Goal: Find specific page/section: Find specific page/section

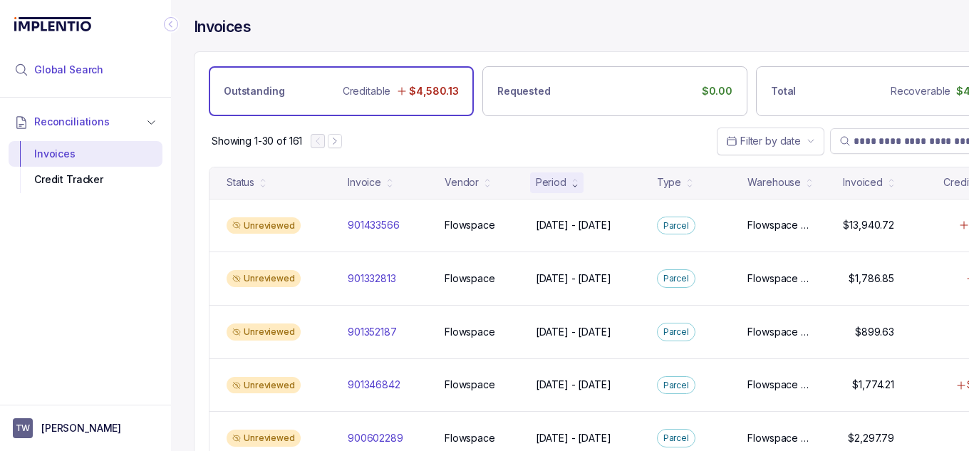
click at [101, 66] on li "Global Search" at bounding box center [86, 69] width 154 height 31
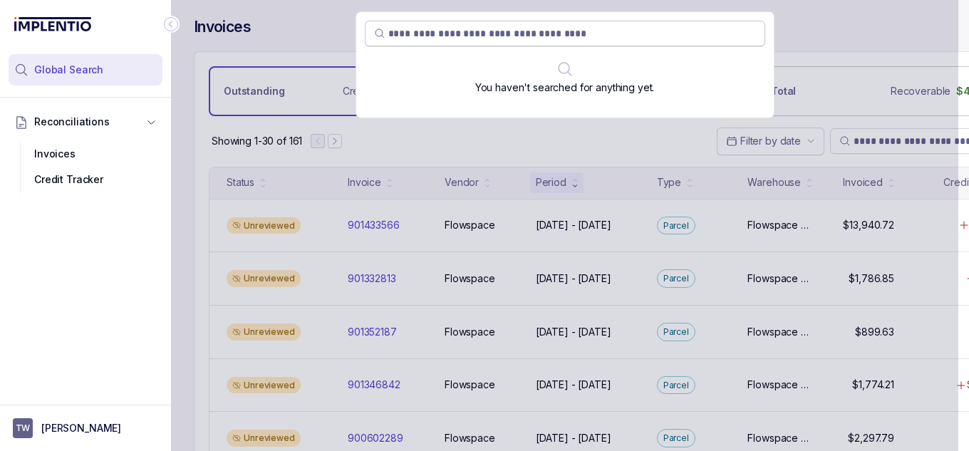
paste input "*********"
paste input "search"
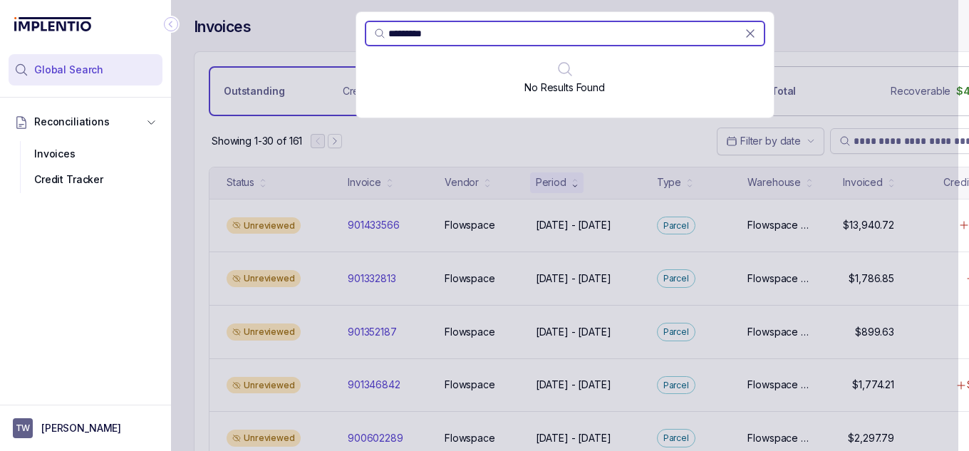
paste input "search"
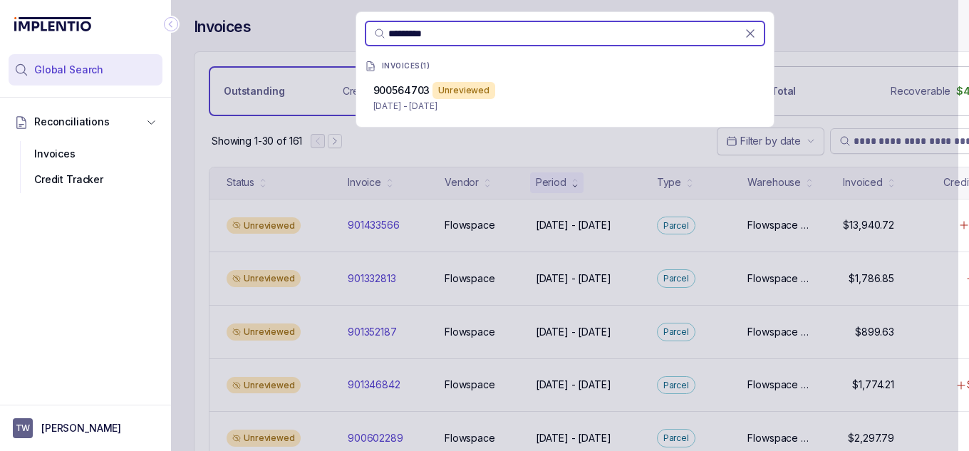
paste input "search"
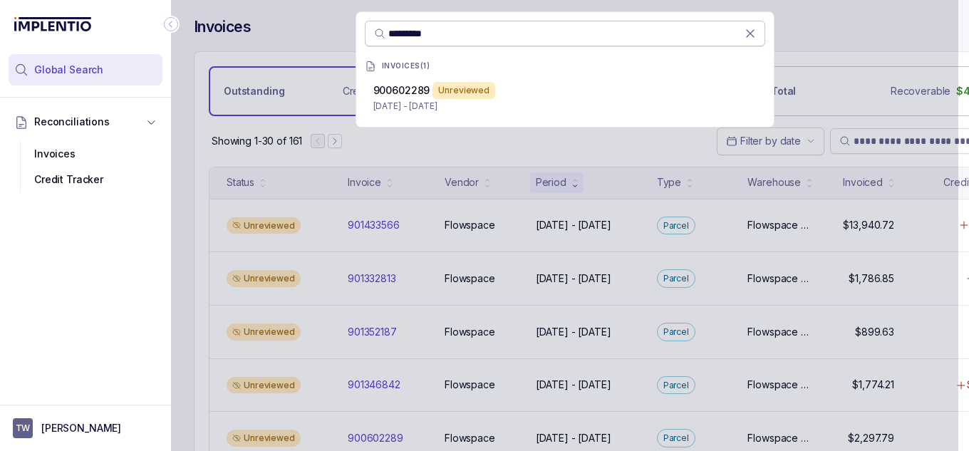
paste input "search"
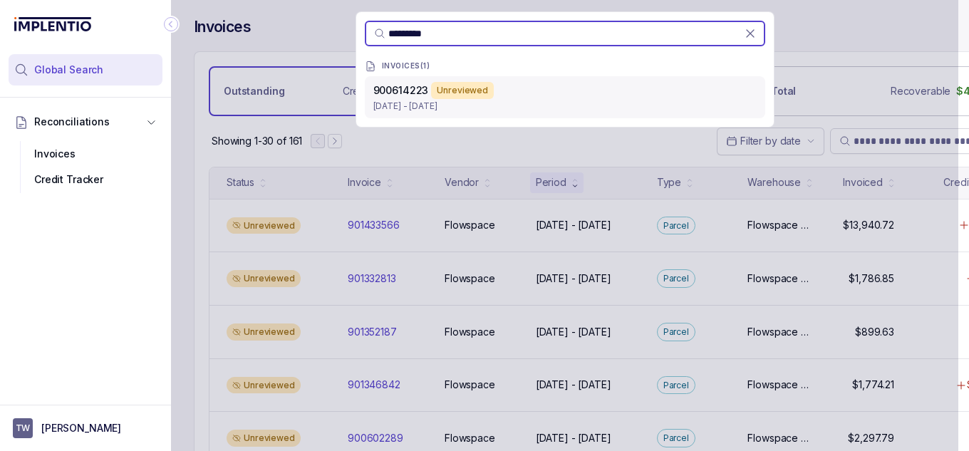
paste input "search"
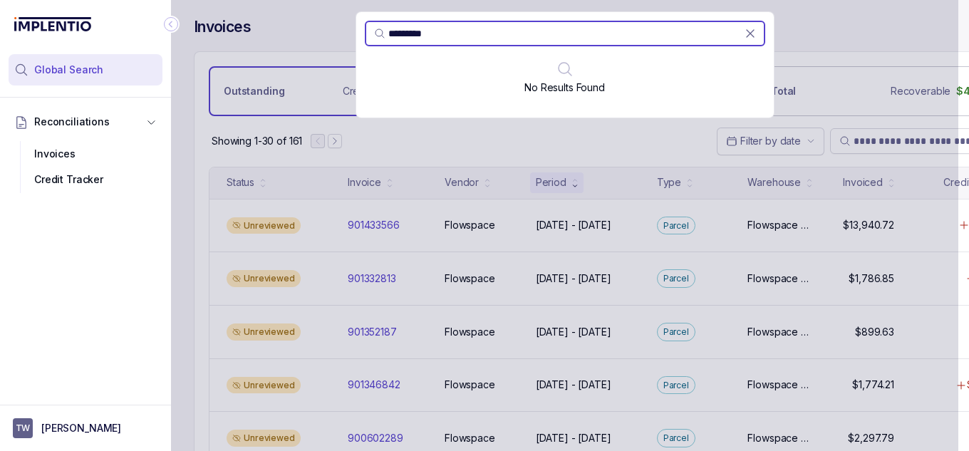
paste input "search"
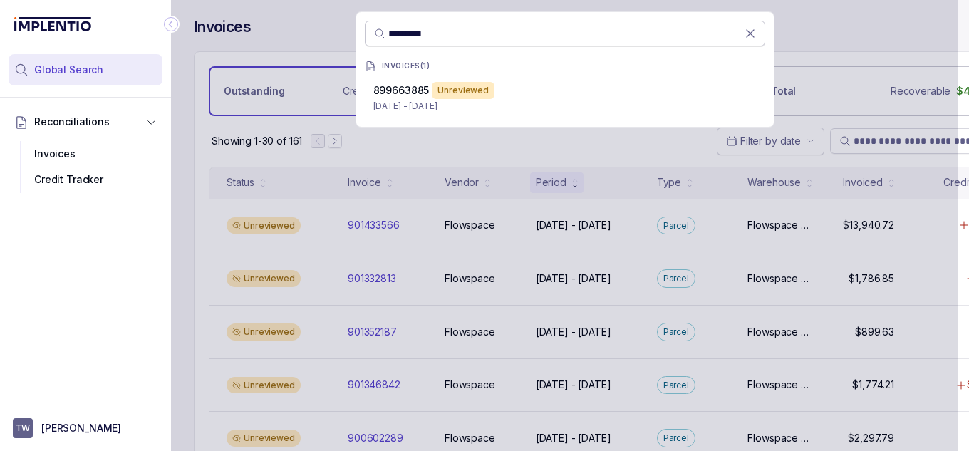
paste input "search"
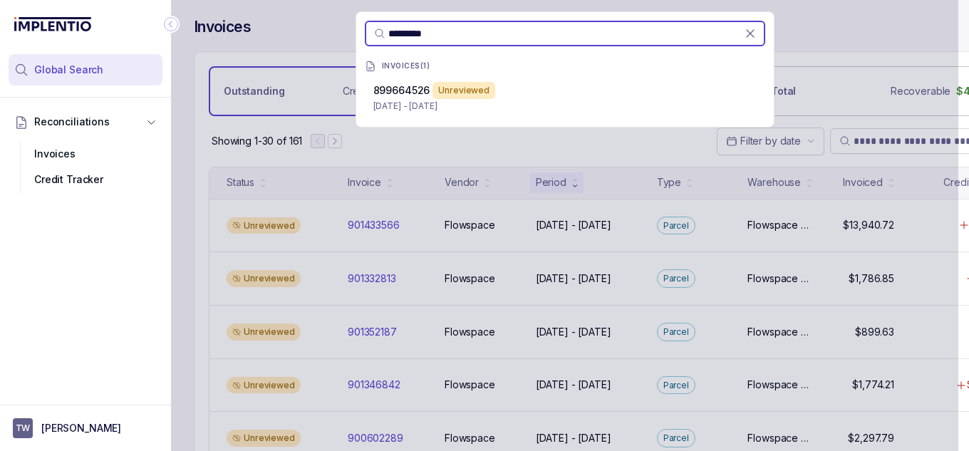
paste input "search"
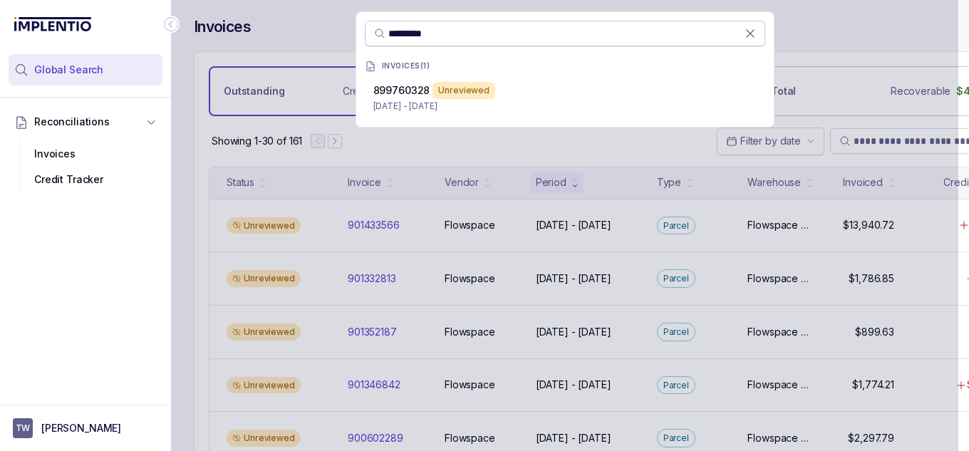
paste input "search"
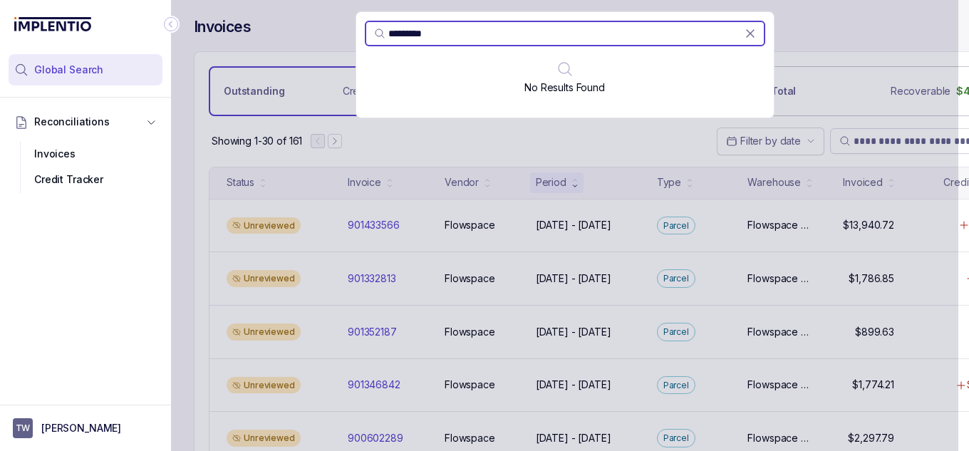
paste input "search"
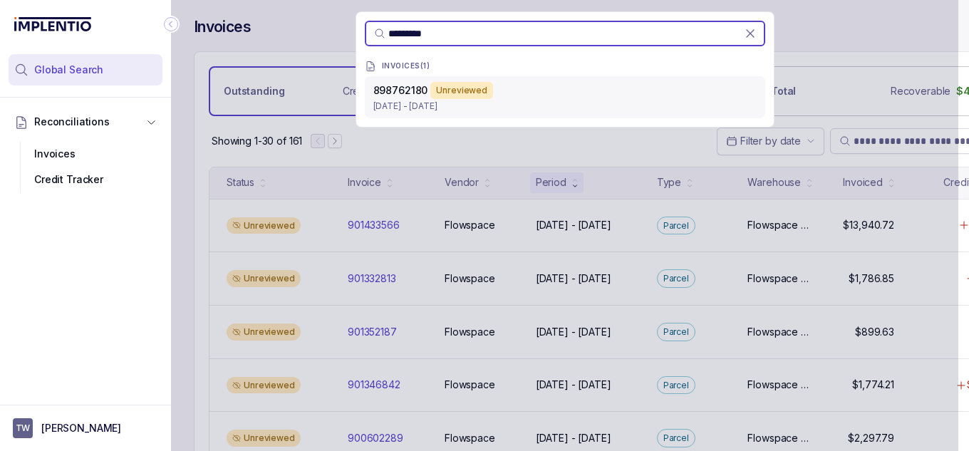
paste input "search"
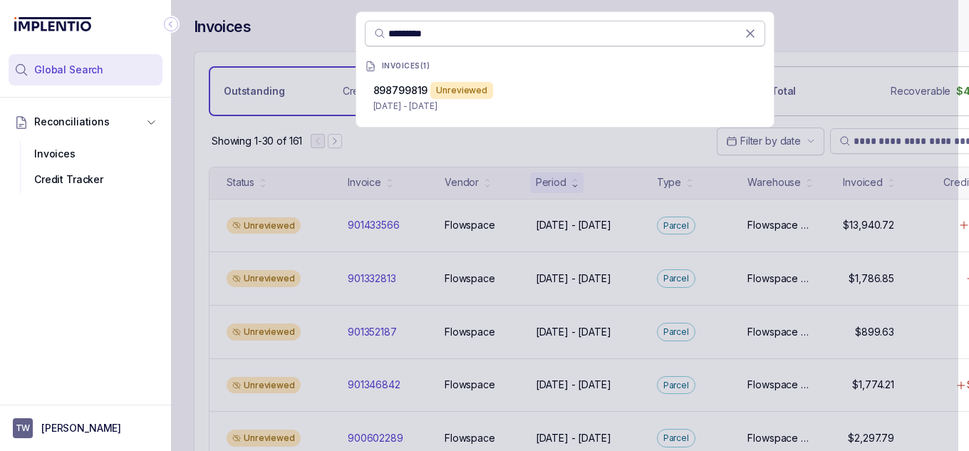
paste input "search"
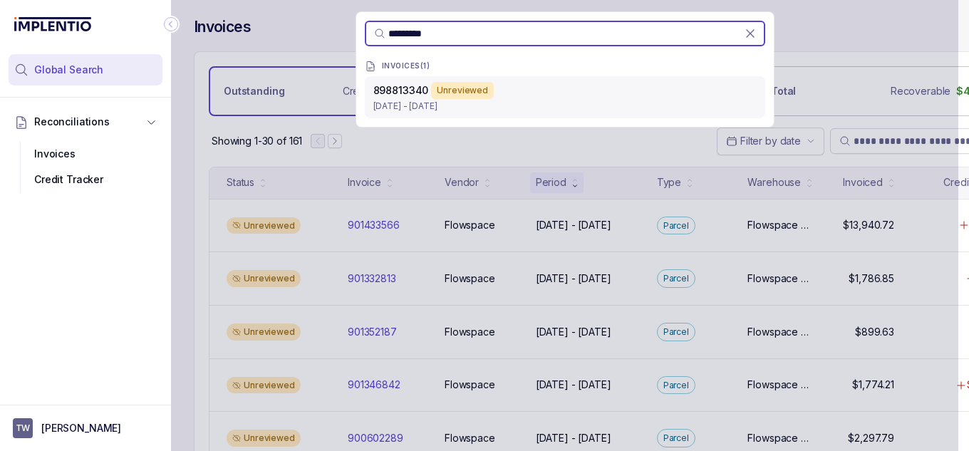
paste input "search"
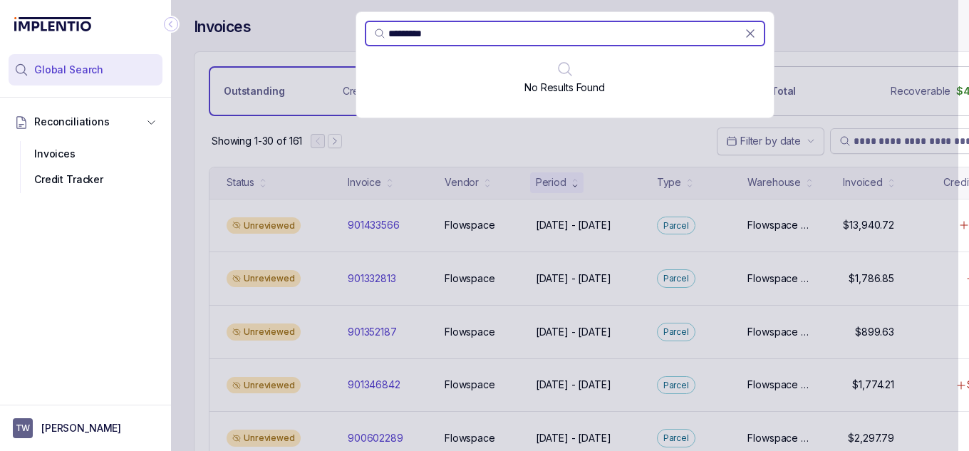
paste input "search"
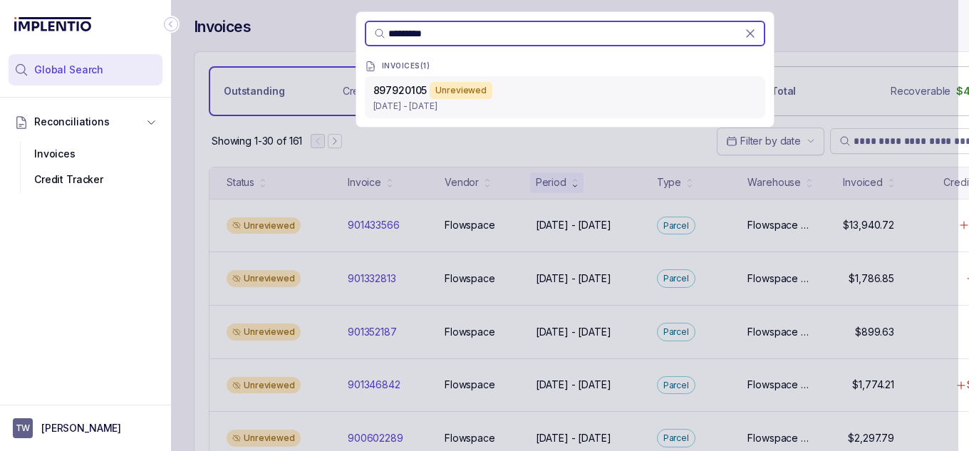
paste input "search"
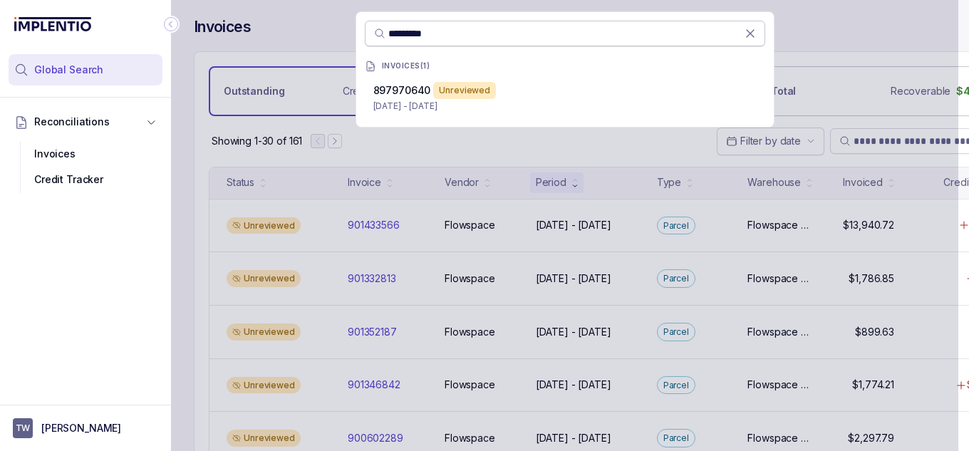
paste input "search"
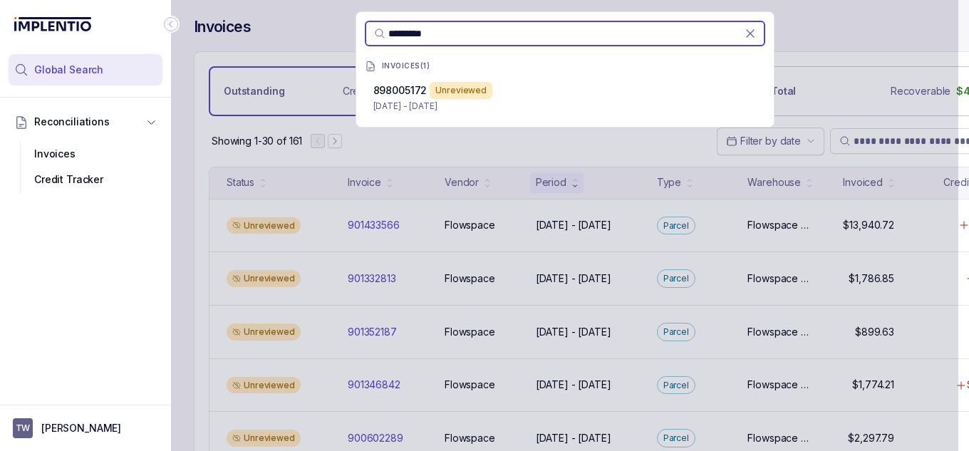
paste input "search"
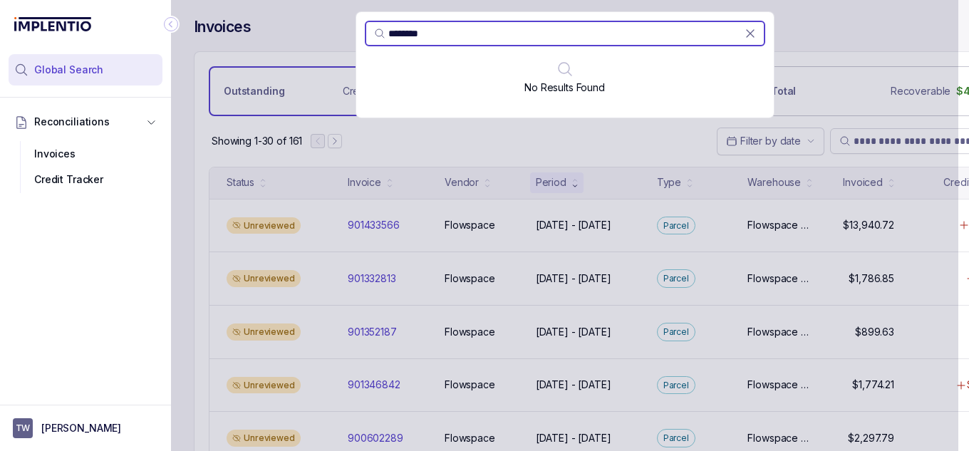
paste input "*"
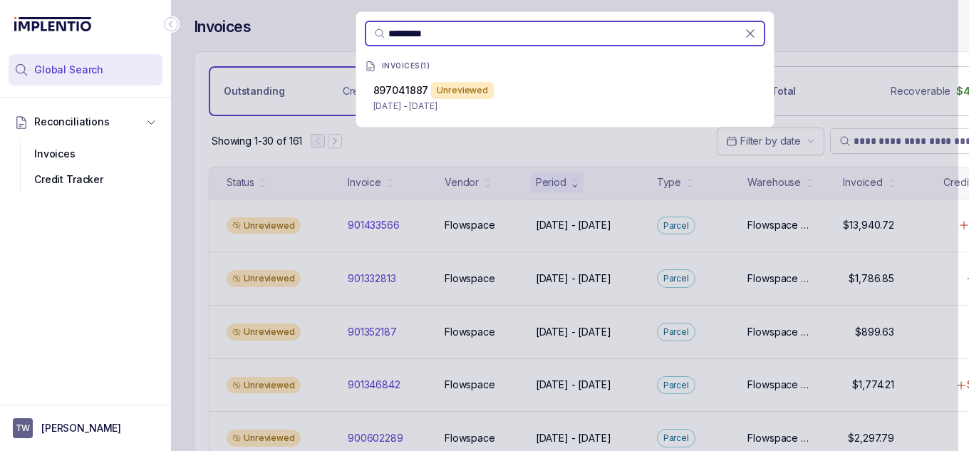
paste input "search"
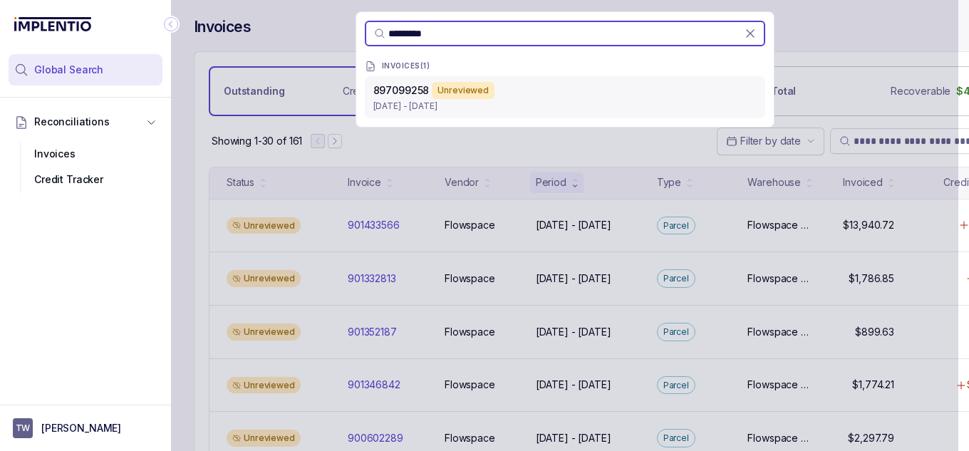
paste input "search"
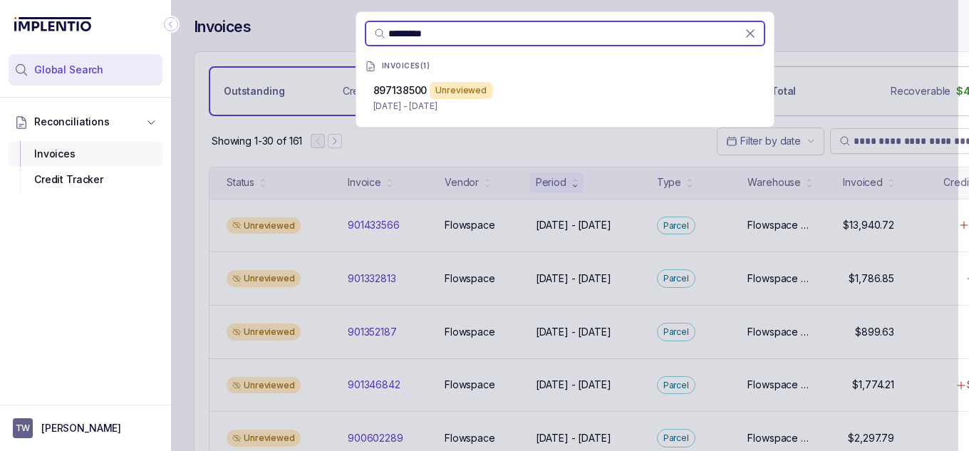
paste input "search"
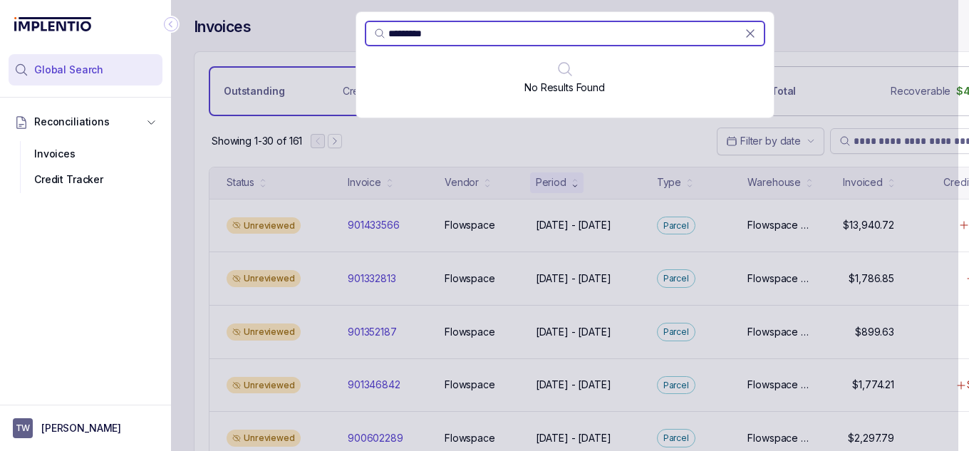
paste input "search"
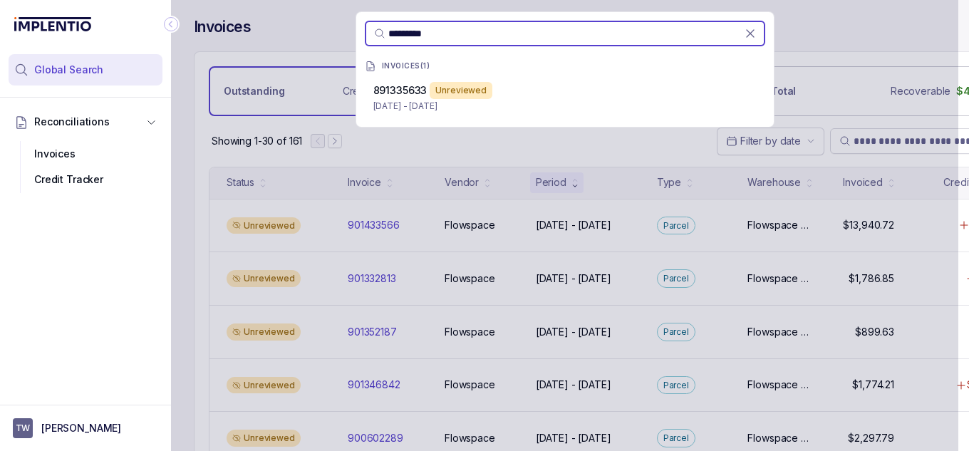
paste input "search"
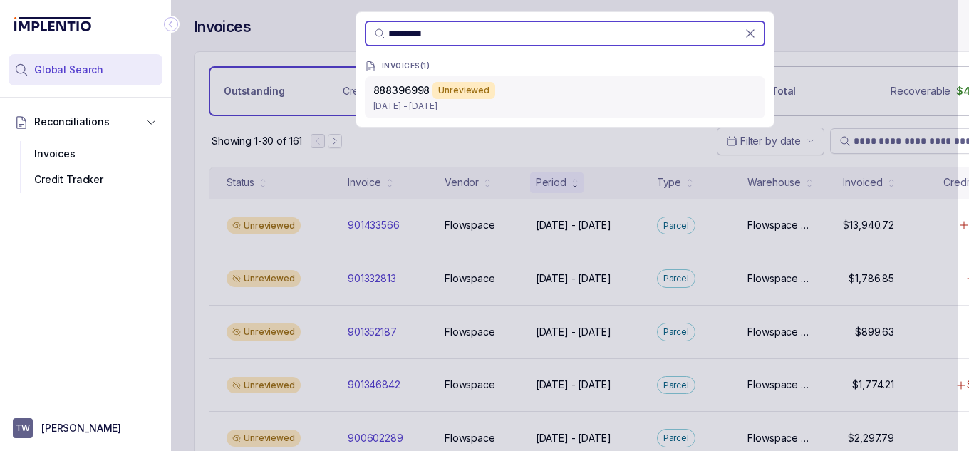
paste input "**"
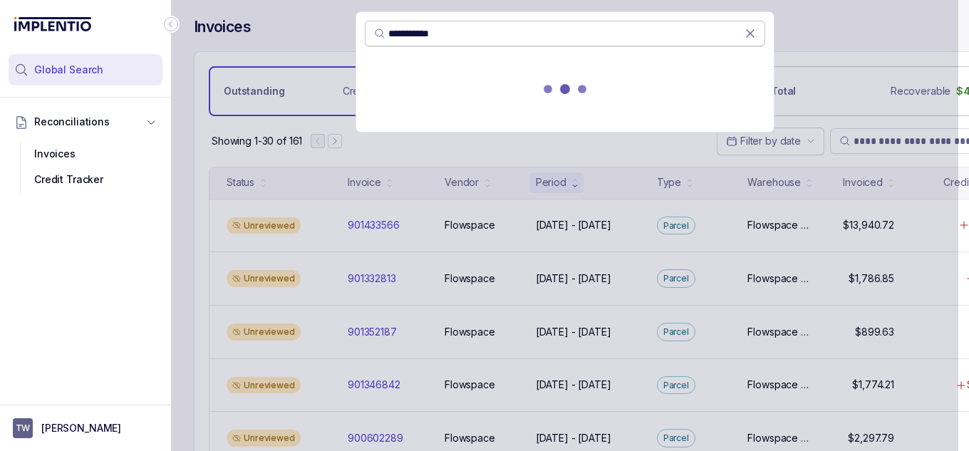
click at [417, 33] on input "**********" at bounding box center [566, 33] width 356 height 14
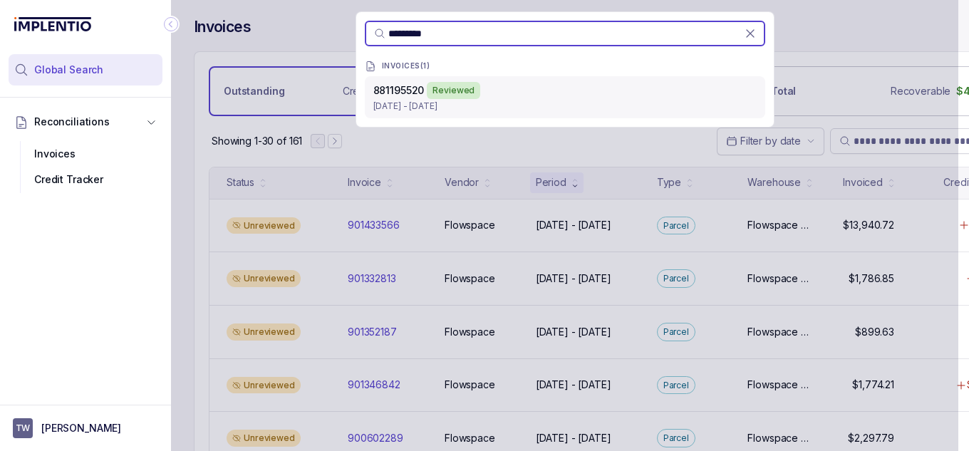
type input "*********"
